Goal: Information Seeking & Learning: Check status

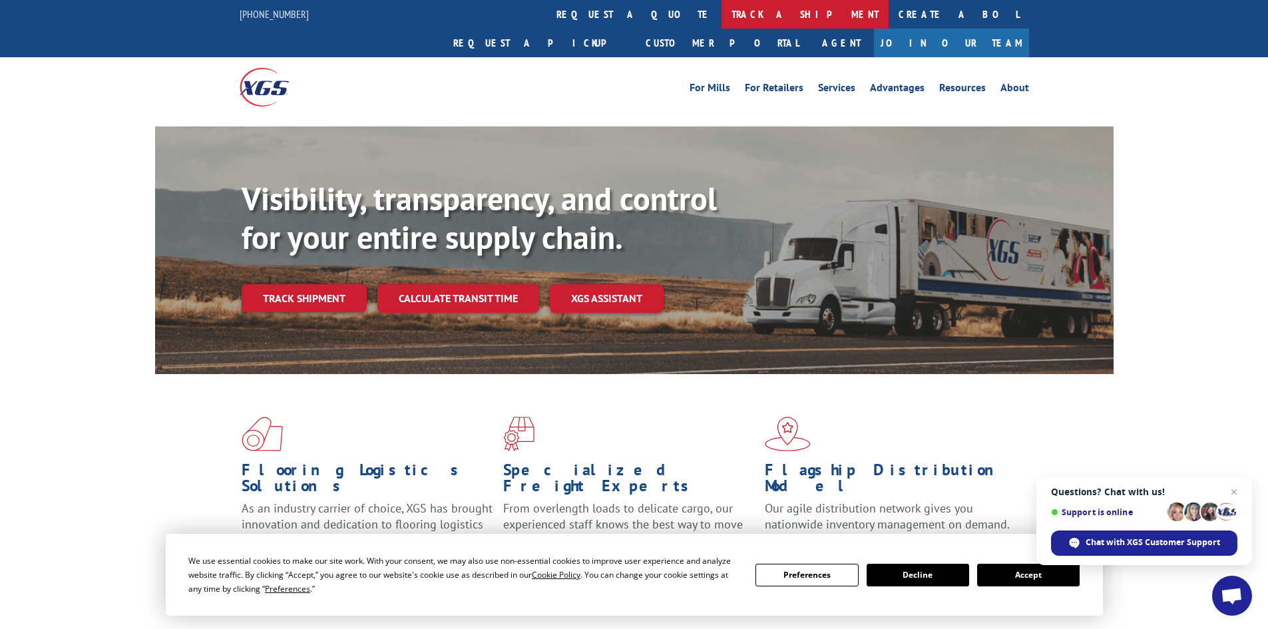
click at [722, 15] on link "track a shipment" at bounding box center [805, 14] width 167 height 29
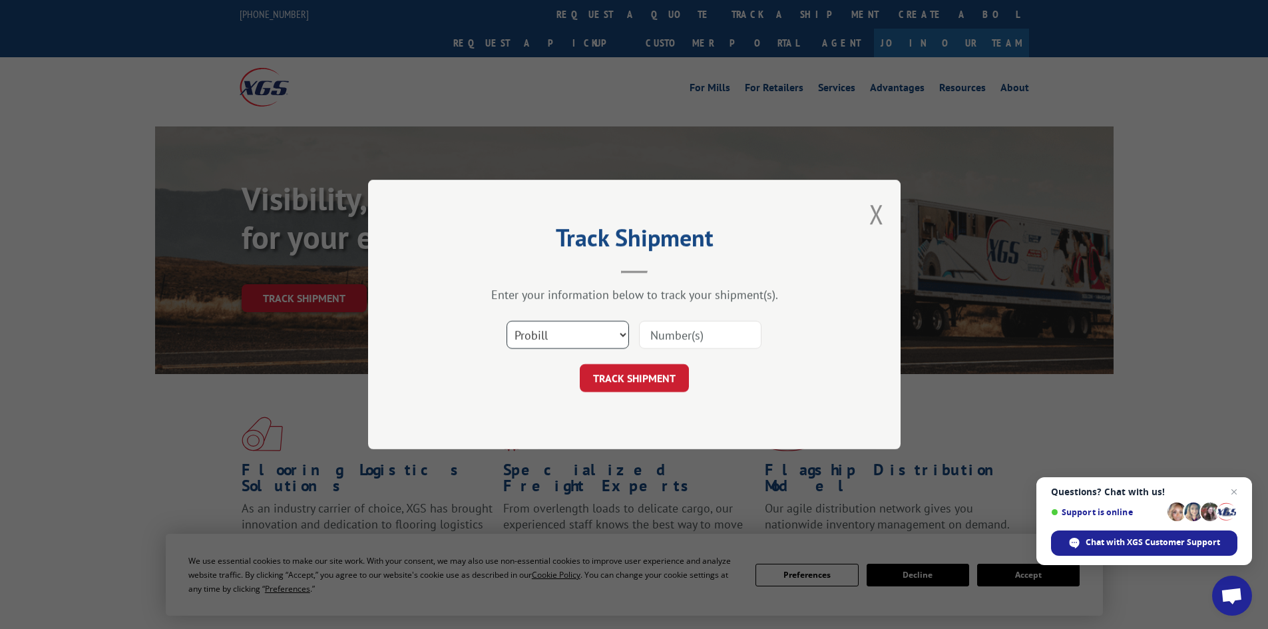
click at [621, 330] on select "Select category... Probill BOL PO" at bounding box center [568, 335] width 123 height 28
select select "bol"
click at [507, 321] on select "Select category... Probill BOL PO" at bounding box center [568, 335] width 123 height 28
paste input "7071406"
type input "7071406"
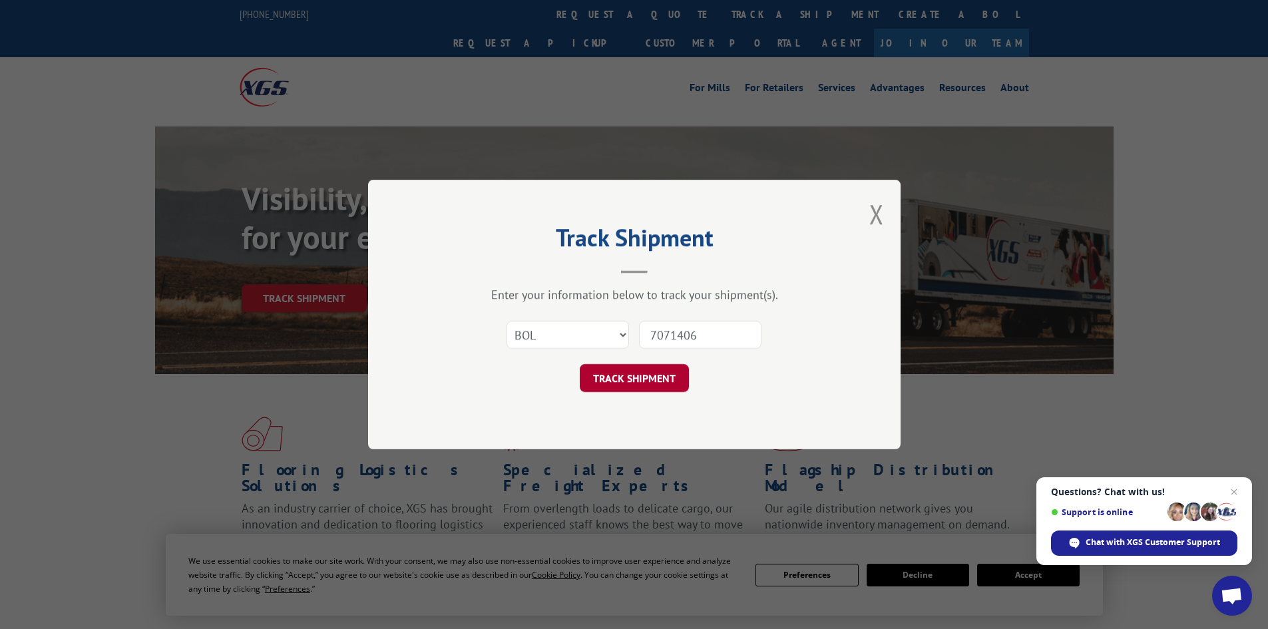
click at [639, 378] on button "TRACK SHIPMENT" at bounding box center [634, 378] width 109 height 28
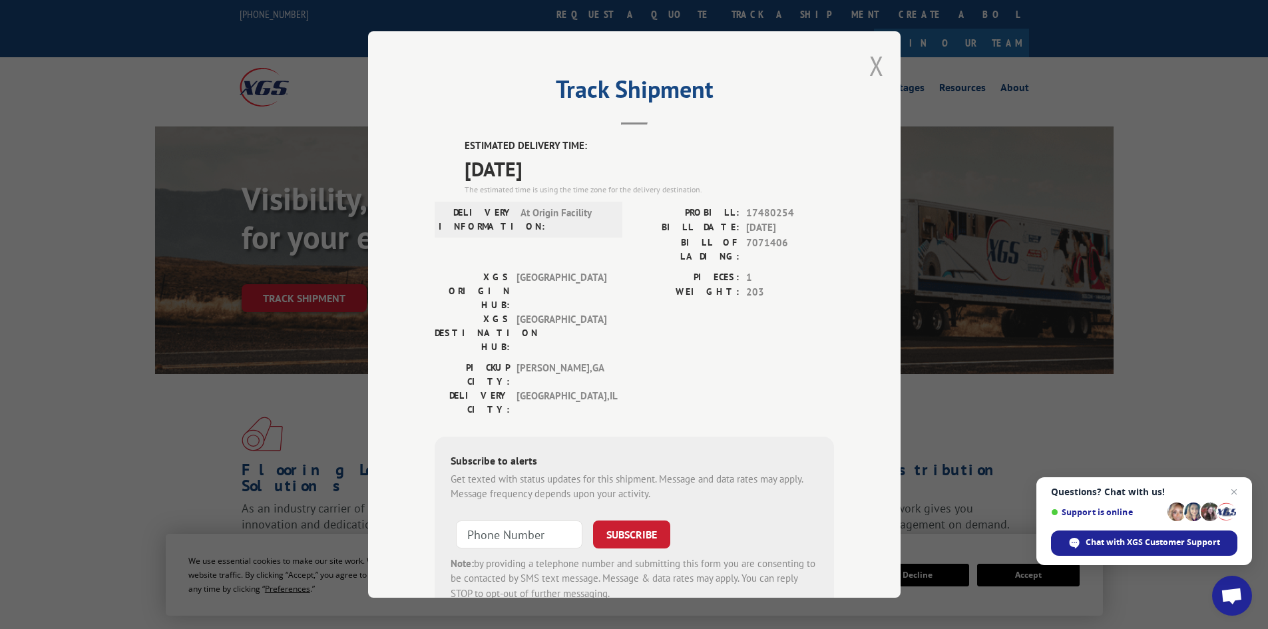
click at [872, 63] on button "Close modal" at bounding box center [877, 65] width 15 height 35
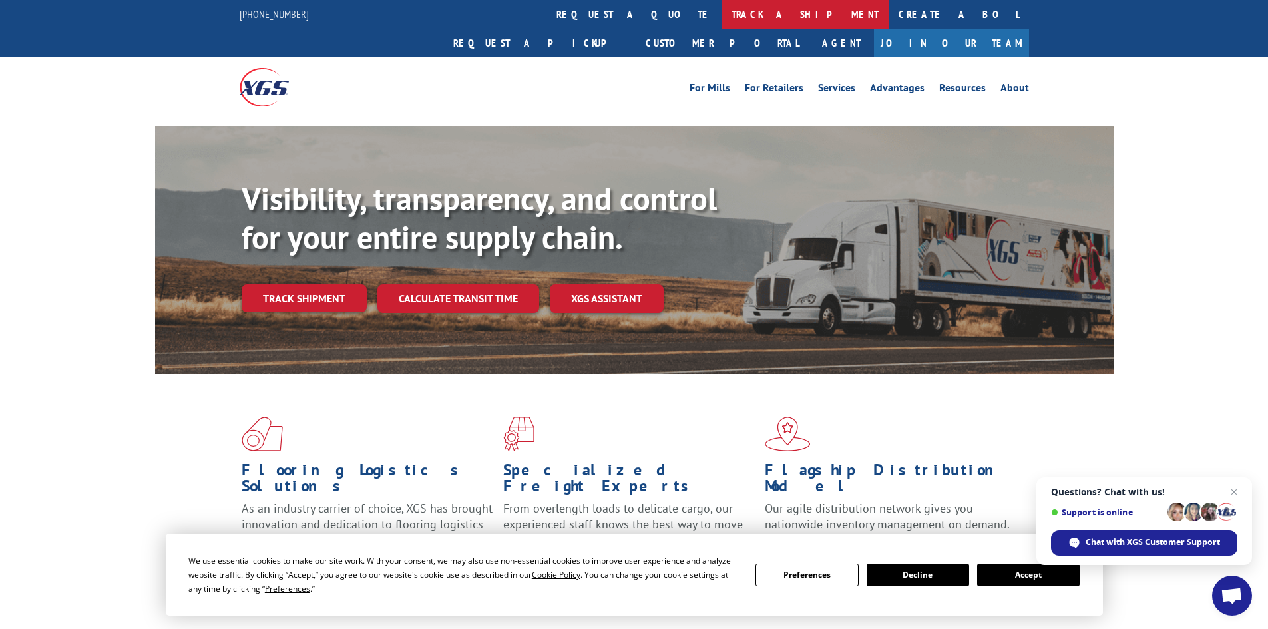
click at [722, 19] on link "track a shipment" at bounding box center [805, 14] width 167 height 29
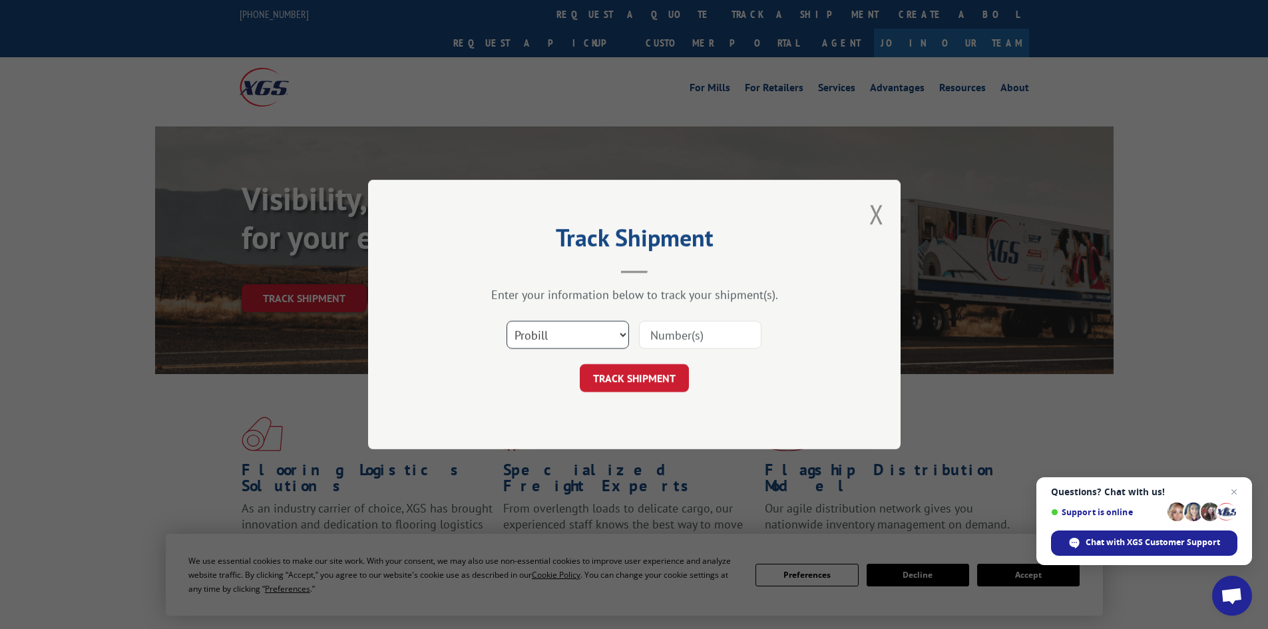
click at [622, 332] on select "Select category... Probill BOL PO" at bounding box center [568, 335] width 123 height 28
select select "bol"
click at [507, 321] on select "Select category... Probill BOL PO" at bounding box center [568, 335] width 123 height 28
paste input "7078426 P"
type input "7078426"
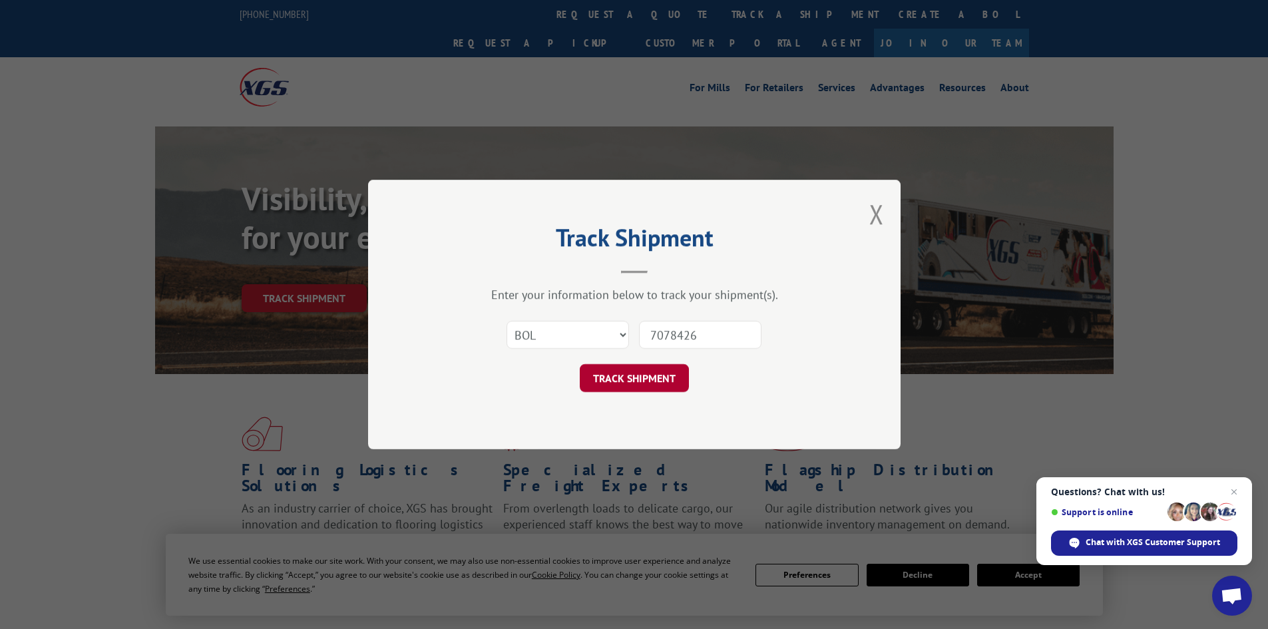
click at [633, 376] on button "TRACK SHIPMENT" at bounding box center [634, 378] width 109 height 28
